Goal: Task Accomplishment & Management: Manage account settings

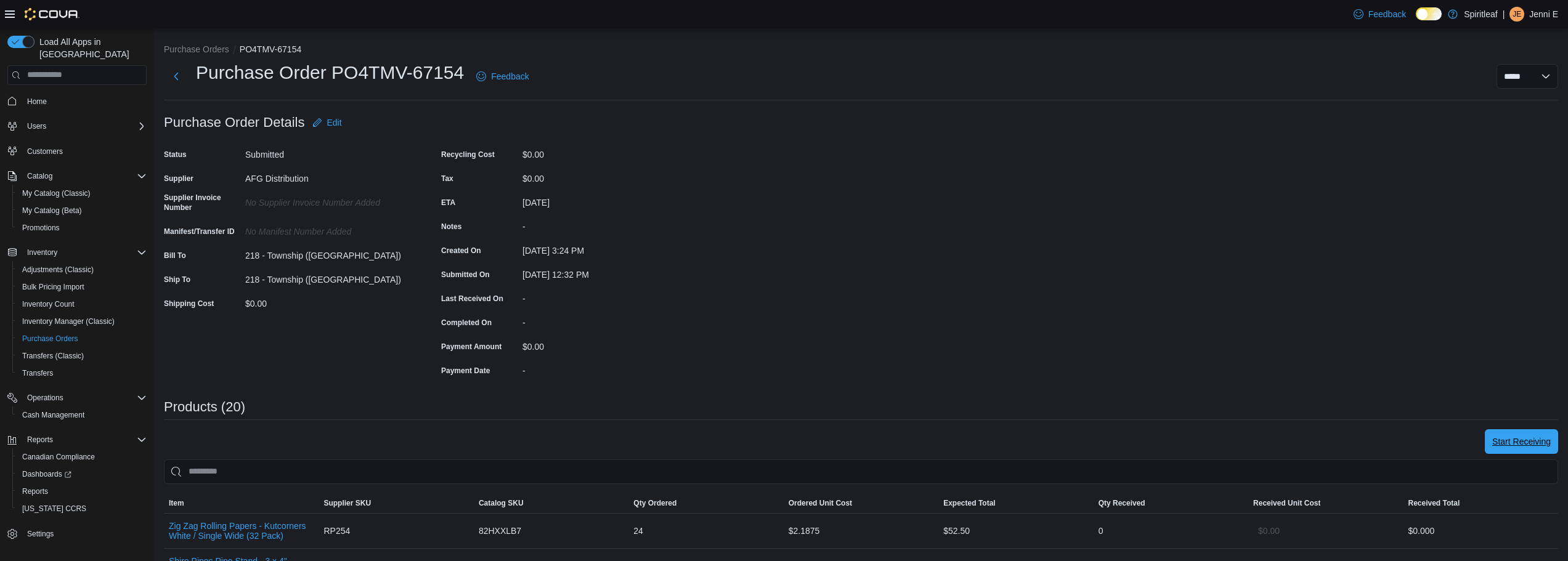
click at [1541, 438] on span "Start Receiving" at bounding box center [1522, 441] width 59 height 12
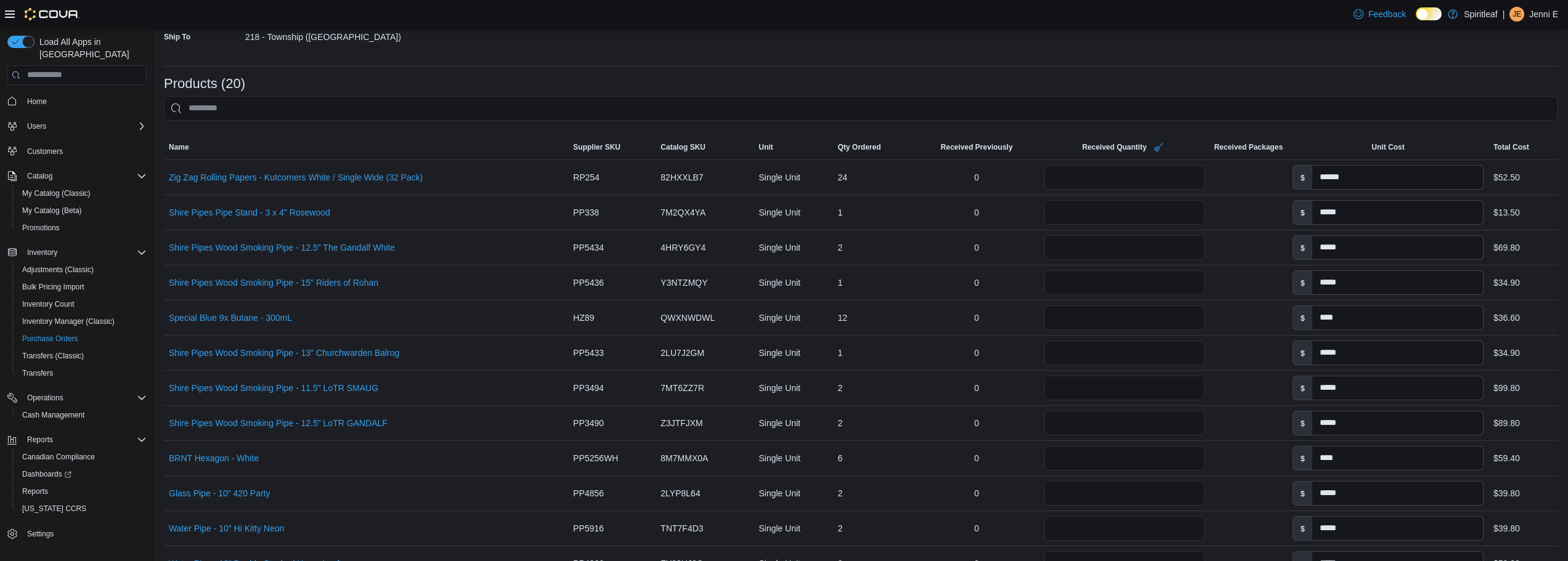
scroll to position [247, 0]
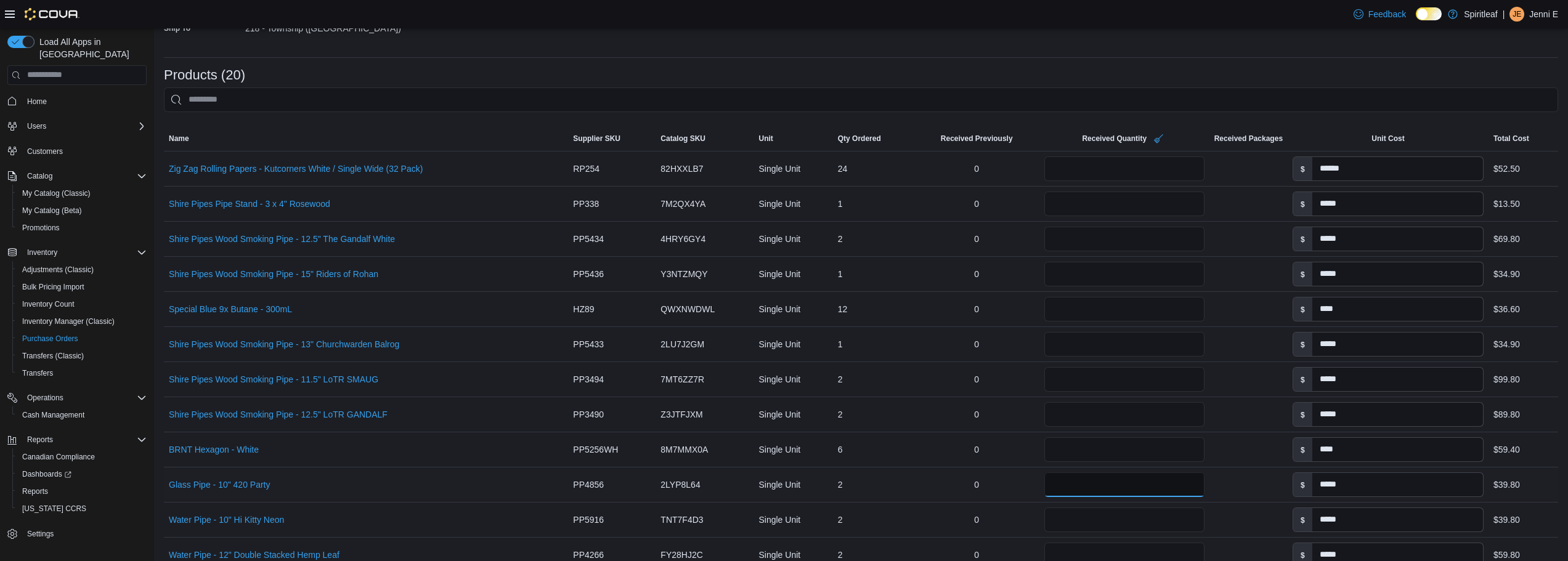
click at [1065, 477] on input "*" at bounding box center [1124, 485] width 161 height 25
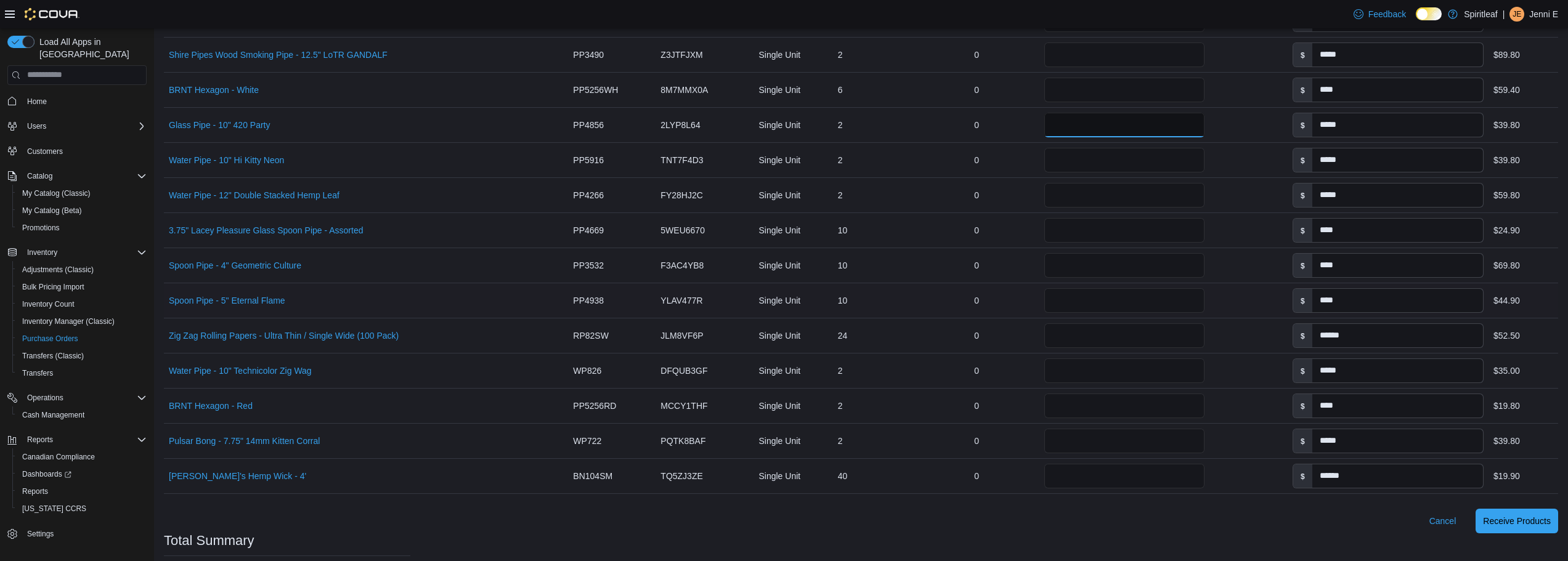
scroll to position [616, 0]
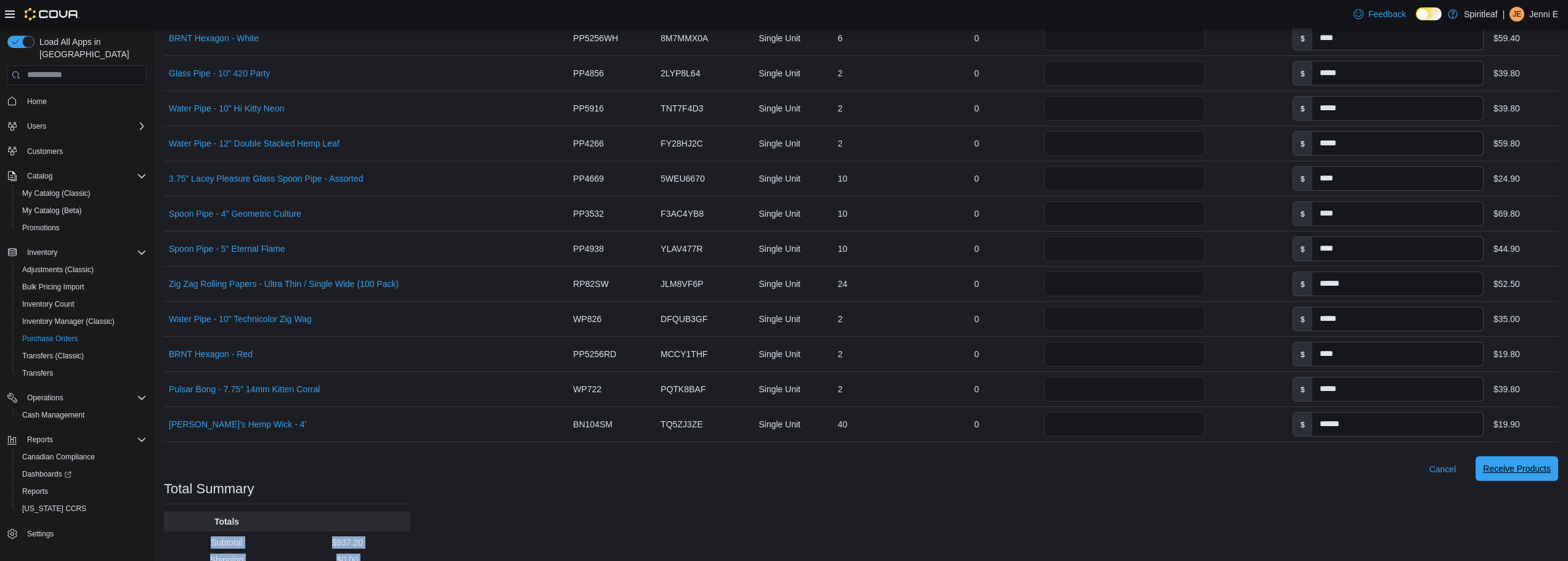
click at [1524, 476] on span "Receive Products" at bounding box center [1517, 469] width 67 height 25
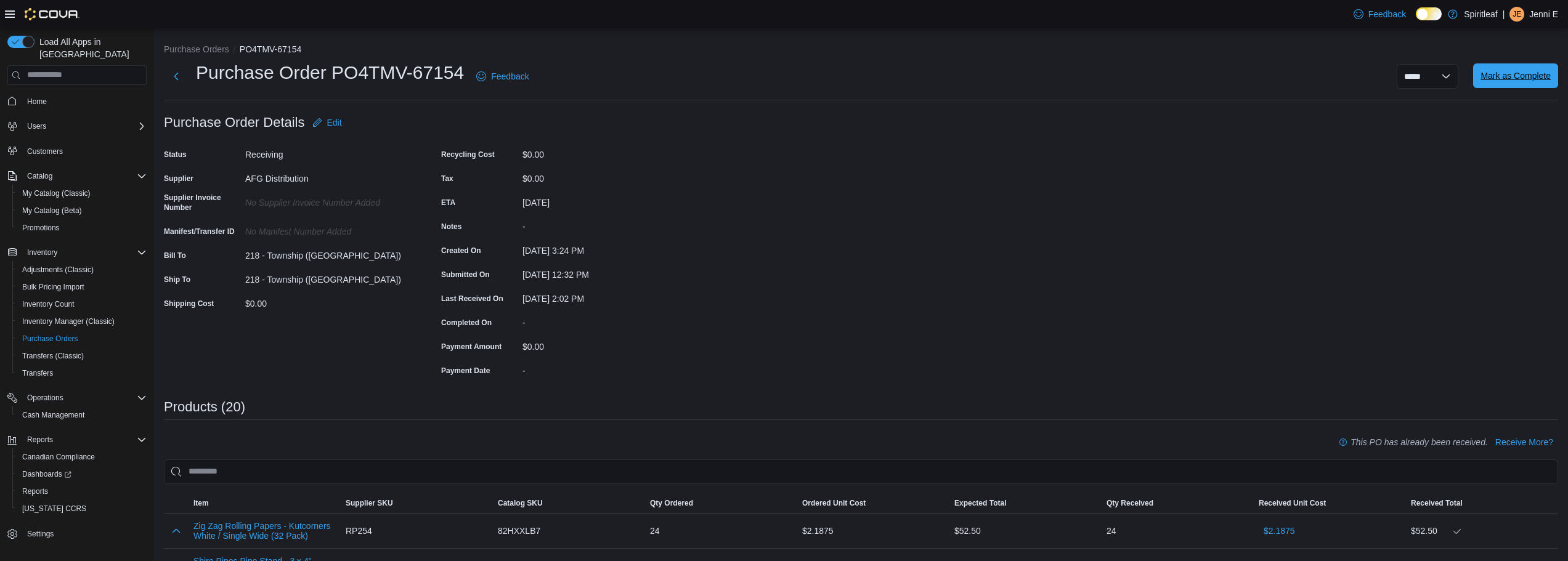
click at [1537, 71] on span "Mark as Complete" at bounding box center [1516, 75] width 70 height 12
